Goal: Transaction & Acquisition: Purchase product/service

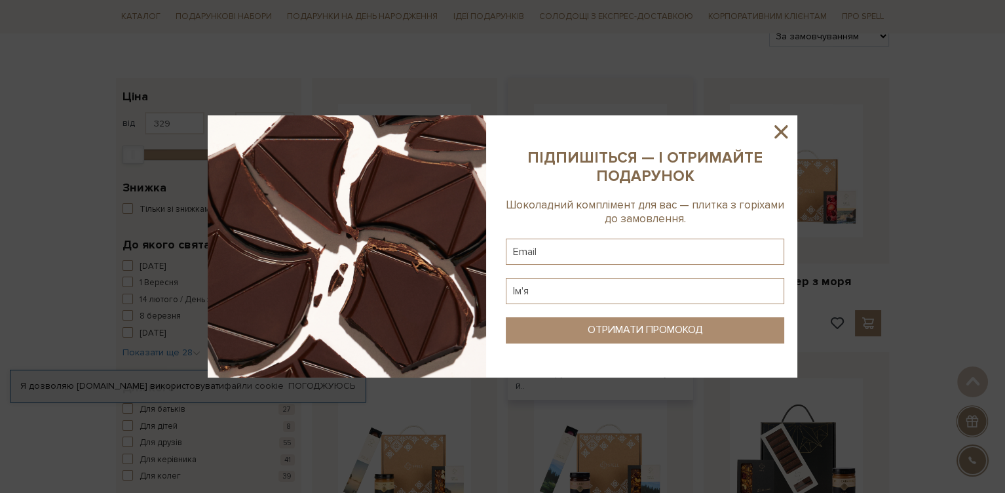
scroll to position [196, 0]
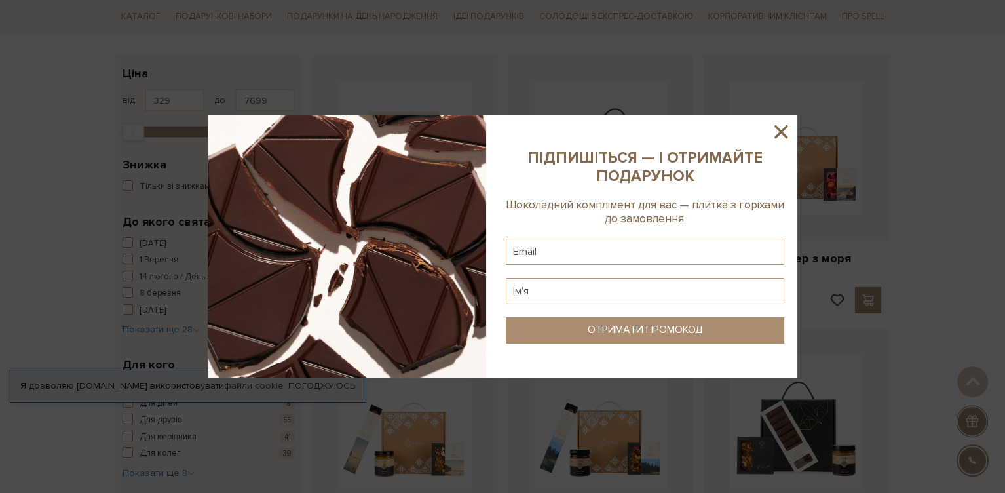
click at [782, 133] on icon at bounding box center [780, 131] width 13 height 13
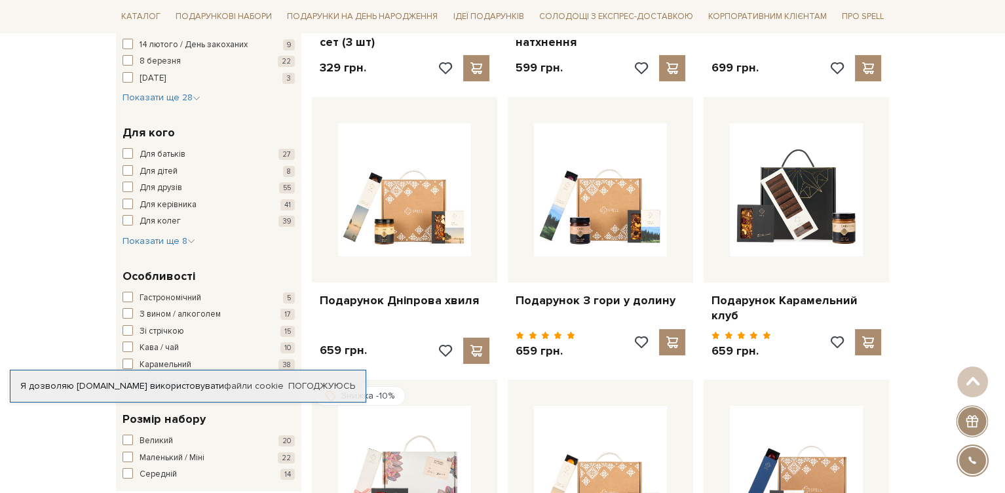
scroll to position [458, 0]
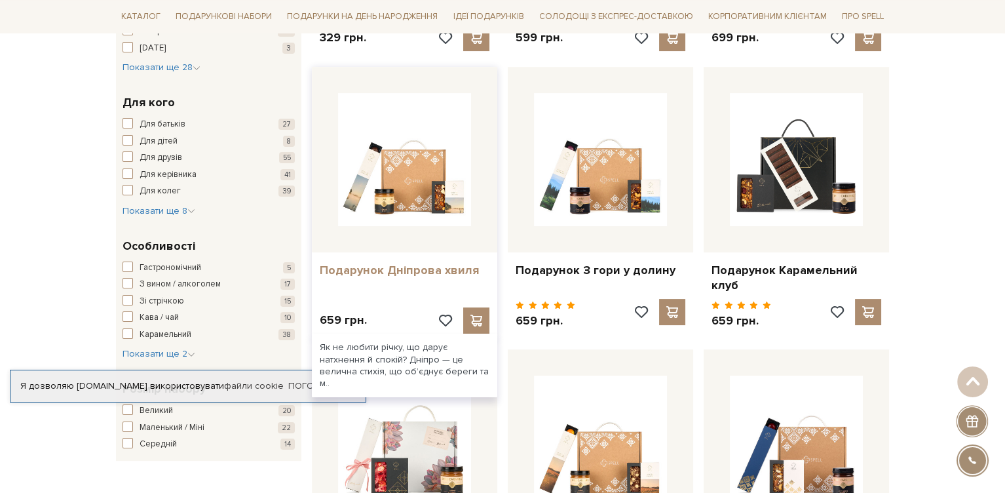
click at [398, 267] on link "Подарунок Дніпрова хвиля" at bounding box center [405, 270] width 170 height 15
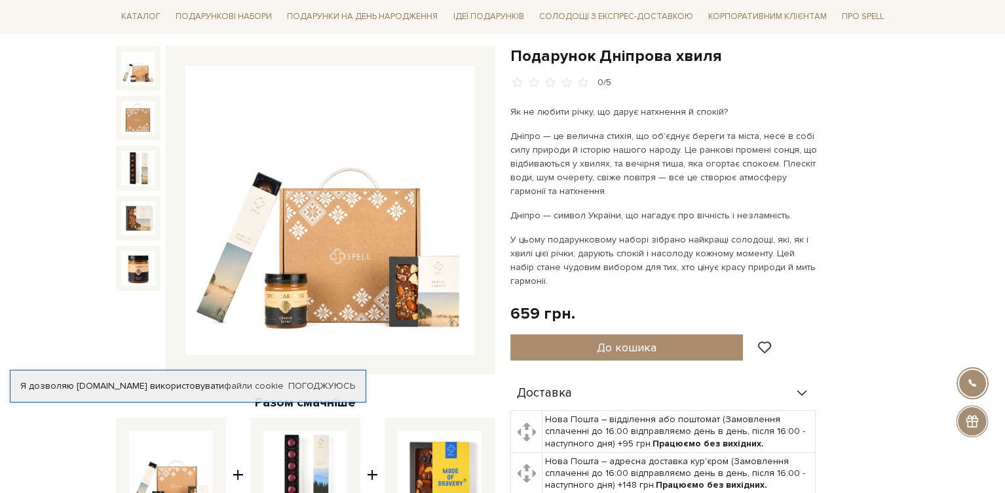
scroll to position [65, 0]
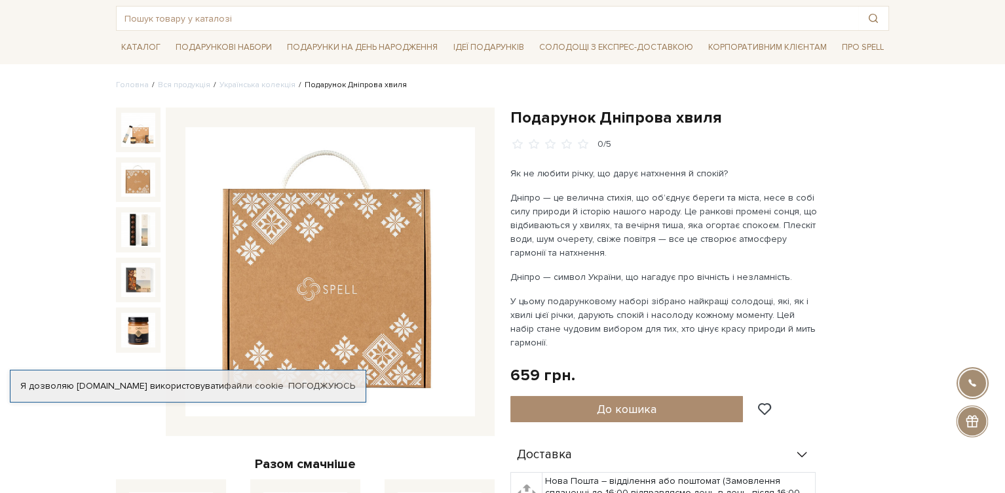
click at [132, 178] on img at bounding box center [138, 179] width 34 height 34
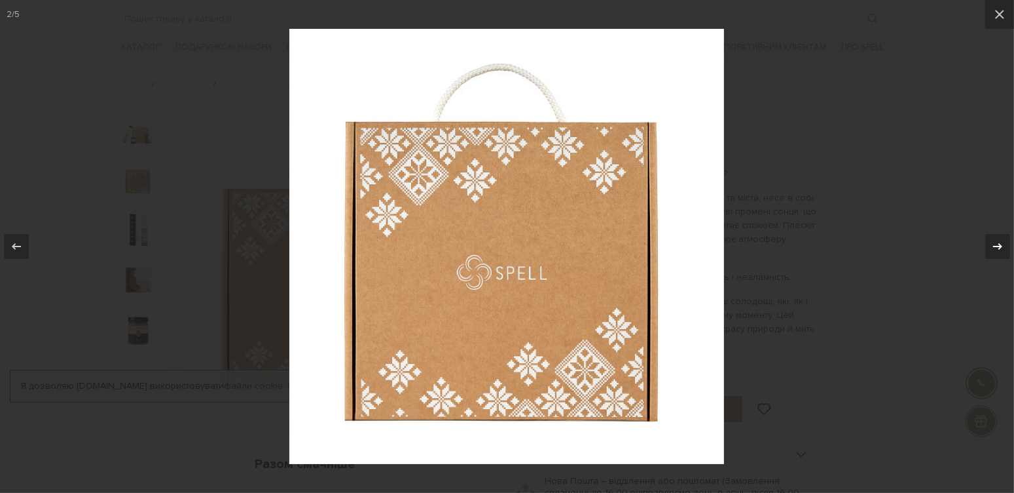
click at [1002, 244] on icon at bounding box center [998, 246] width 16 height 16
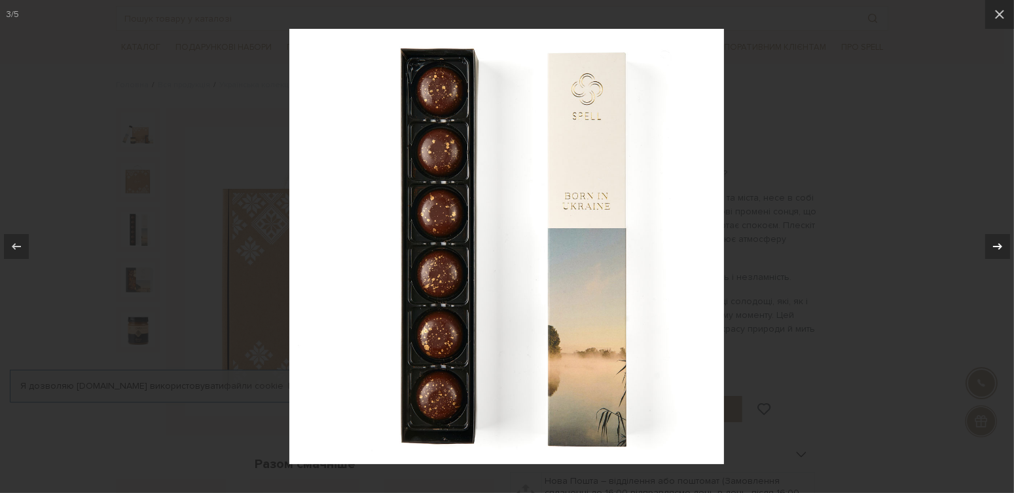
click at [1001, 244] on div "3 / 5" at bounding box center [507, 246] width 1014 height 493
click at [995, 244] on icon at bounding box center [998, 246] width 16 height 16
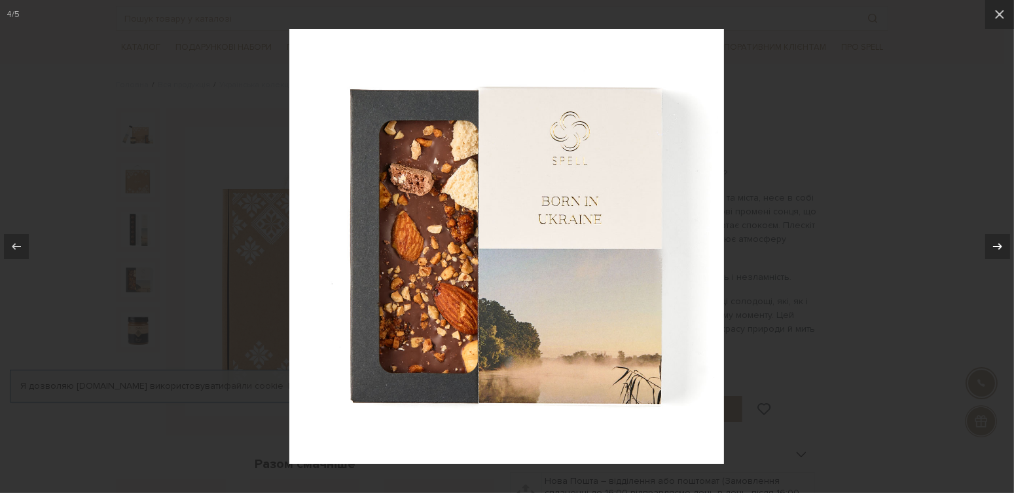
click at [995, 244] on div "4 / 5" at bounding box center [507, 246] width 1014 height 493
click at [997, 243] on icon at bounding box center [998, 246] width 16 height 16
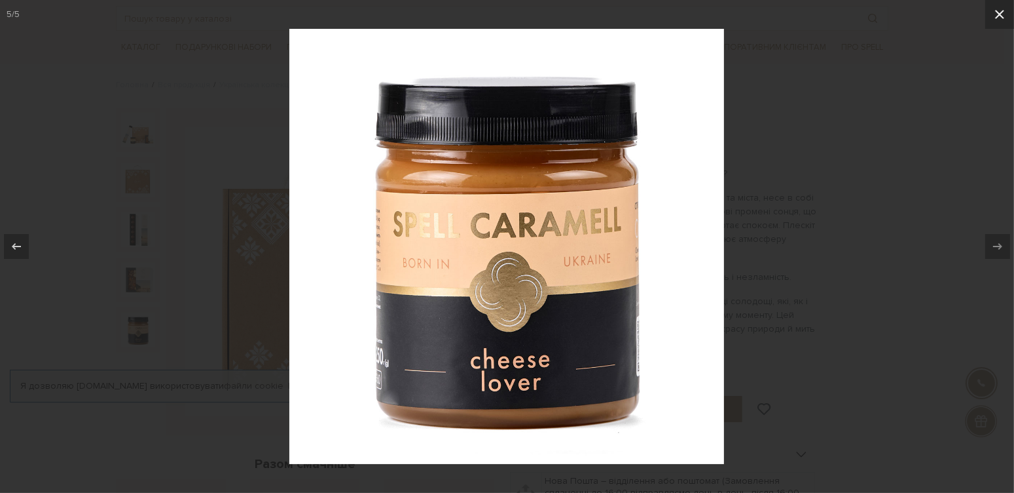
click at [1000, 12] on icon at bounding box center [1000, 15] width 16 height 16
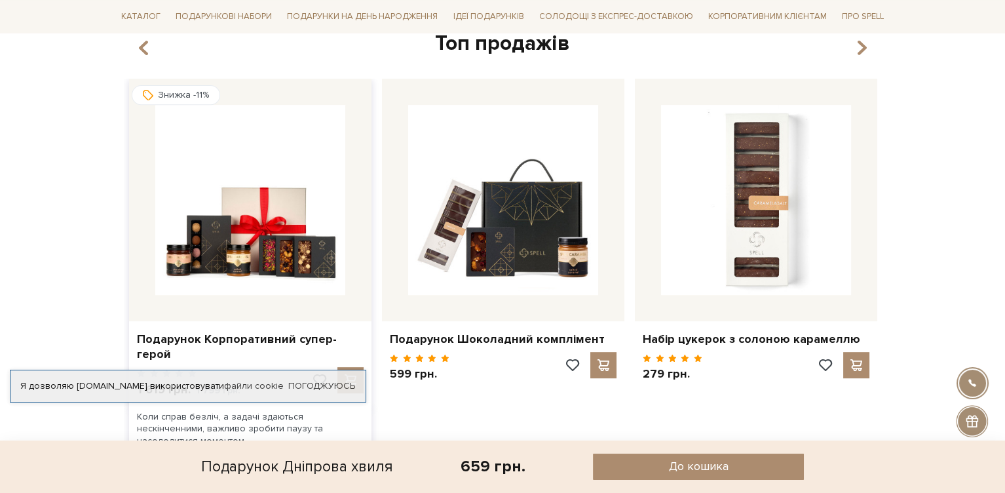
scroll to position [917, 0]
